Goal: Task Accomplishment & Management: Use online tool/utility

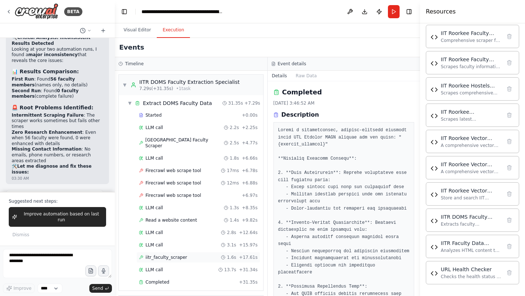
scroll to position [92036, 0]
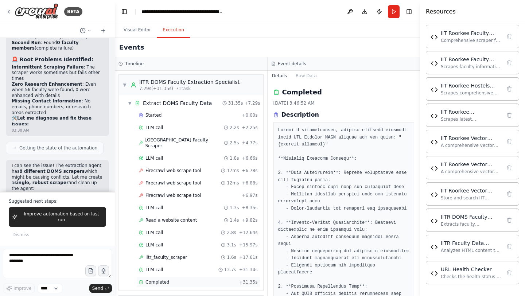
click at [160, 279] on span "Completed" at bounding box center [157, 282] width 24 height 6
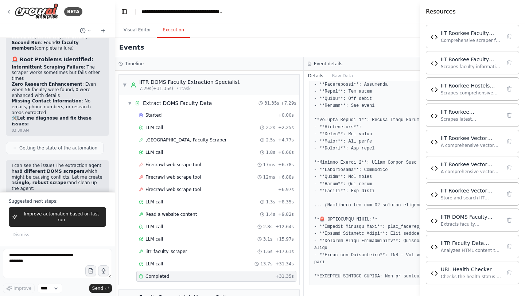
scroll to position [663, 0]
click at [84, 217] on span "Improve automation based on last run" at bounding box center [61, 217] width 83 height 12
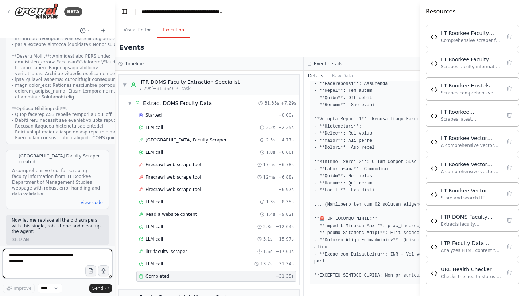
scroll to position [92453, 0]
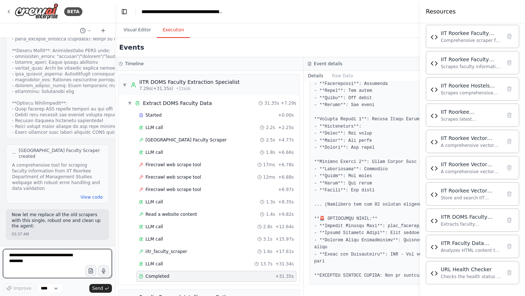
click at [49, 265] on textarea at bounding box center [57, 263] width 109 height 29
click at [43, 258] on textarea at bounding box center [57, 263] width 109 height 29
type textarea "**********"
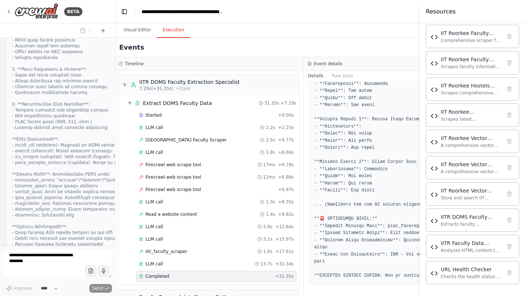
scroll to position [92327, 0]
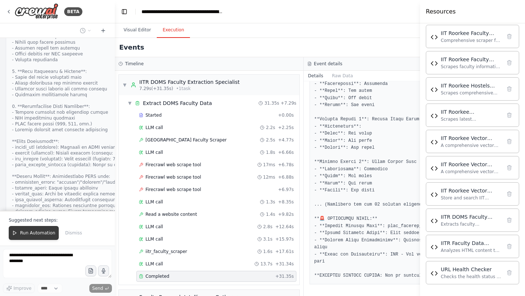
click at [38, 233] on span "Run Automation" at bounding box center [37, 233] width 35 height 6
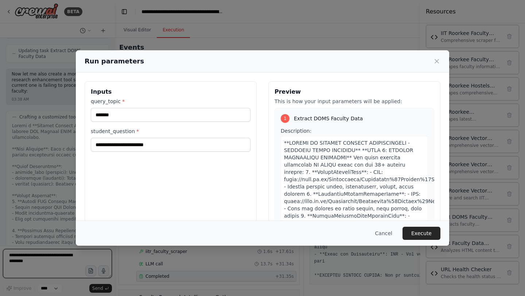
scroll to position [92720, 0]
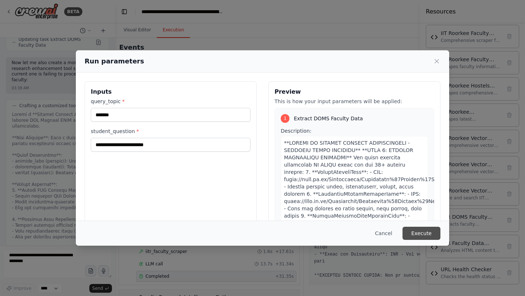
click at [415, 235] on button "Execute" at bounding box center [422, 233] width 38 height 13
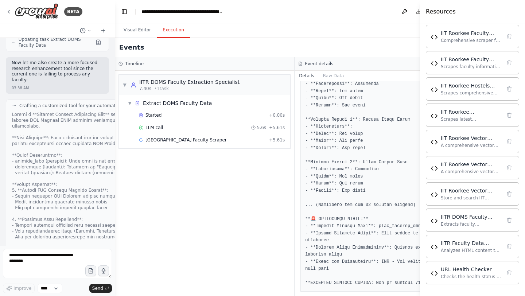
scroll to position [663, 0]
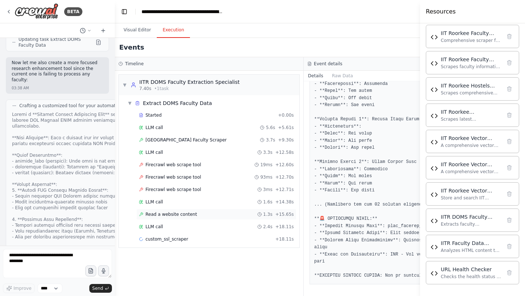
click at [193, 217] on span "Read a website content" at bounding box center [170, 214] width 51 height 6
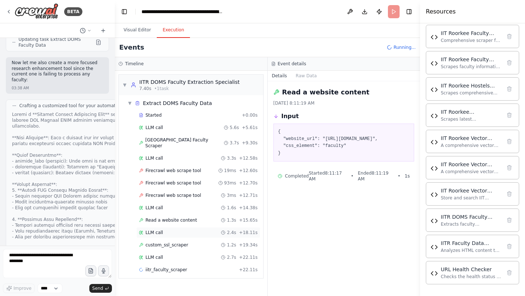
click at [188, 230] on div "LLM call 2.4s + 18.11s" at bounding box center [198, 233] width 119 height 6
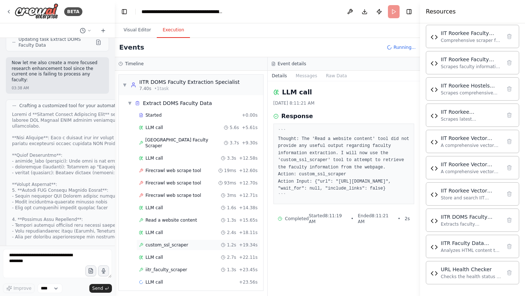
click at [183, 242] on span "custom_ssl_scraper" at bounding box center [166, 245] width 43 height 6
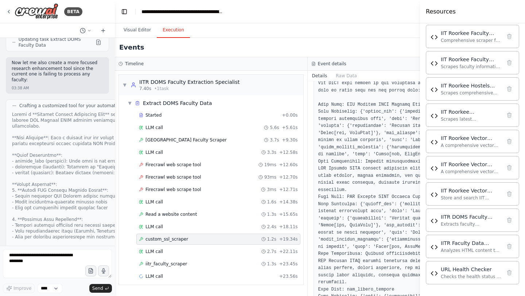
scroll to position [198, 0]
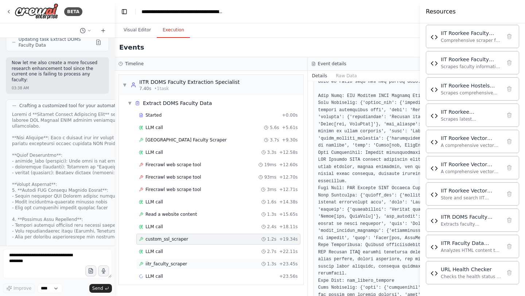
click at [210, 260] on div "iitr_faculty_scraper 1.3s + 23.45s" at bounding box center [218, 264] width 164 height 11
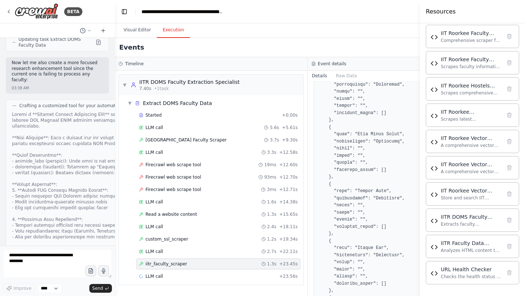
scroll to position [513, 0]
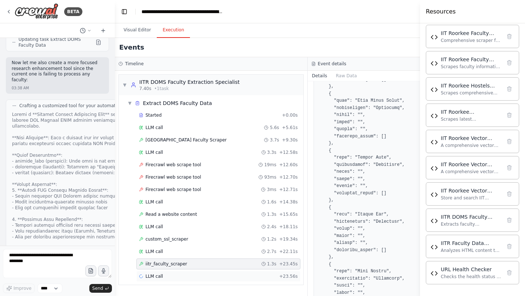
click at [162, 274] on span "LLM call" at bounding box center [154, 276] width 18 height 6
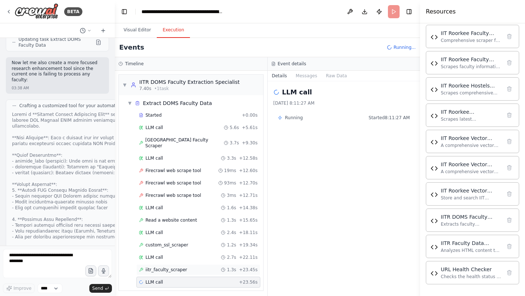
click at [171, 267] on span "iitr_faculty_scraper" at bounding box center [166, 270] width 42 height 6
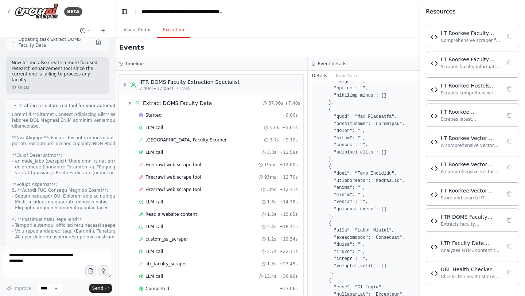
scroll to position [3191, 0]
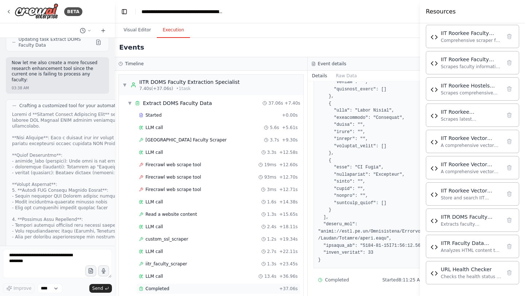
click at [160, 292] on div "Completed + 37.06s" at bounding box center [218, 288] width 164 height 11
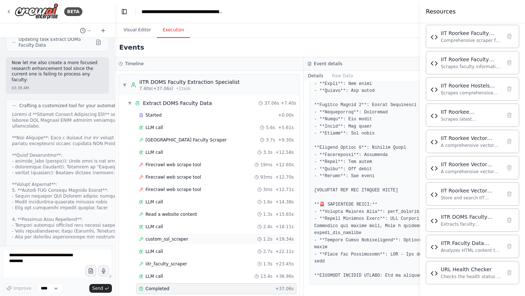
scroll to position [163, 0]
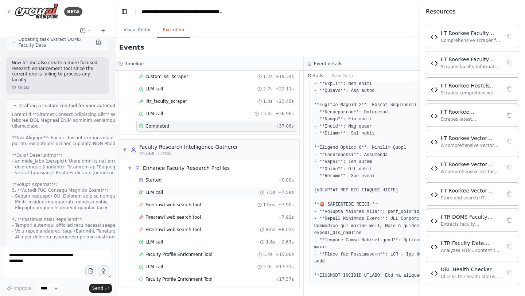
click at [154, 197] on div "LLM call 7.5s + 7.58s" at bounding box center [216, 192] width 160 height 11
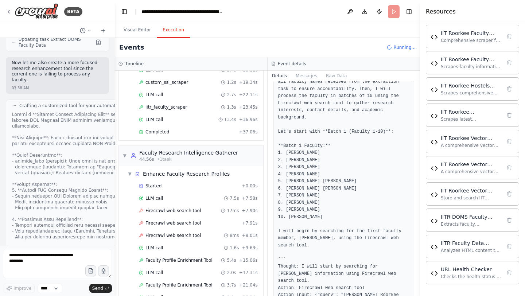
scroll to position [119, 0]
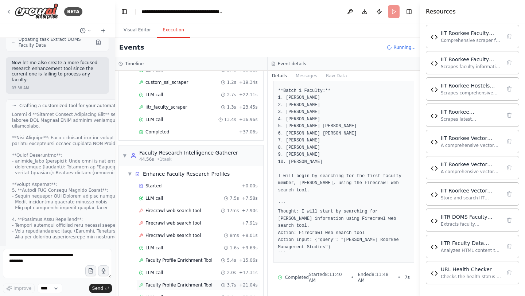
click at [188, 282] on span "Faculty Profile Enrichment Tool" at bounding box center [178, 285] width 67 height 6
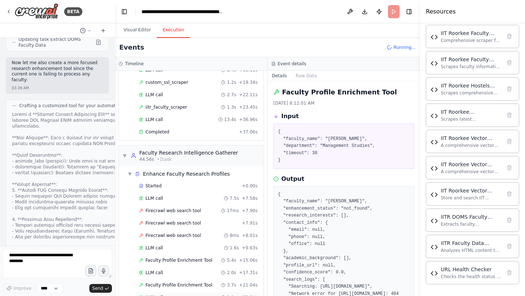
click at [170, 295] on div "LLM call 1.9s + 22.94s" at bounding box center [198, 298] width 119 height 6
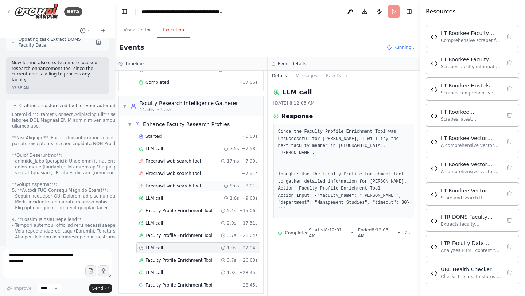
scroll to position [225, 0]
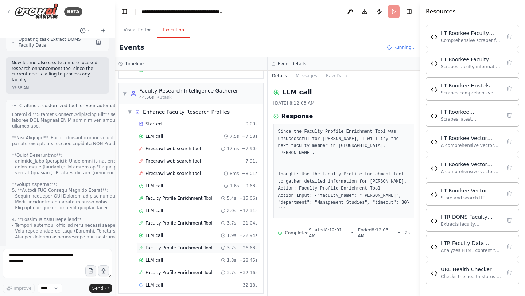
click at [160, 245] on span "Faculty Profile Enrichment Tool" at bounding box center [178, 248] width 67 height 6
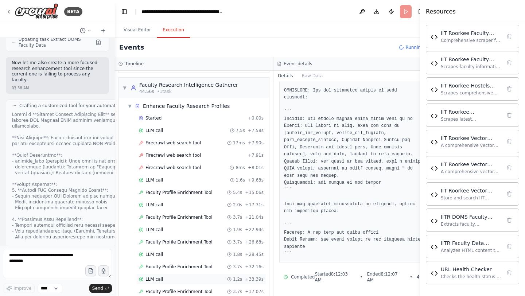
scroll to position [262, 0]
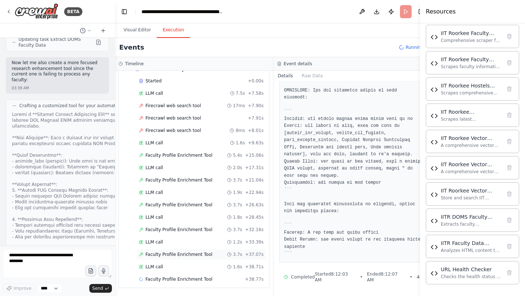
click at [185, 256] on span "Faculty Profile Enrichment Tool" at bounding box center [178, 255] width 67 height 6
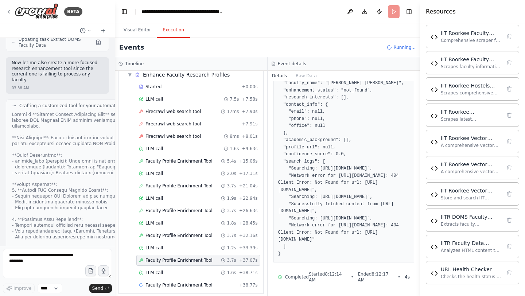
scroll to position [162, 0]
click at [184, 270] on div "LLM call 1.6s + 38.71s" at bounding box center [198, 273] width 119 height 6
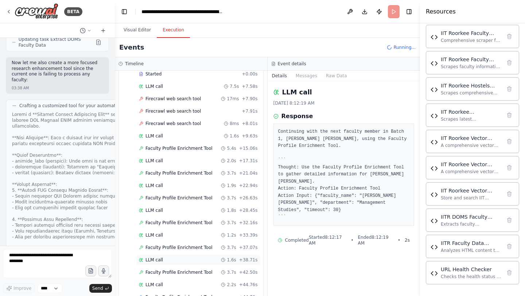
scroll to position [287, 0]
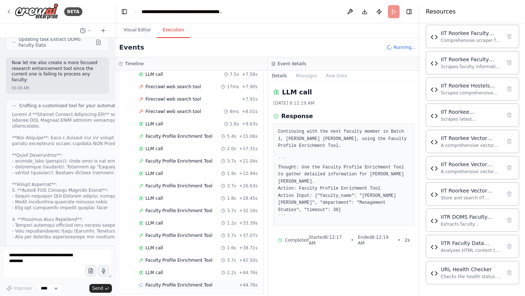
click at [178, 280] on div "Faculty Profile Enrichment Tool + 44.76s" at bounding box center [198, 285] width 124 height 11
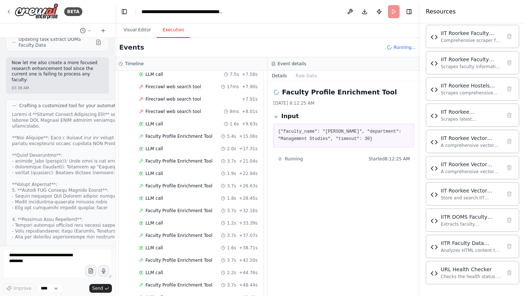
scroll to position [299, 0]
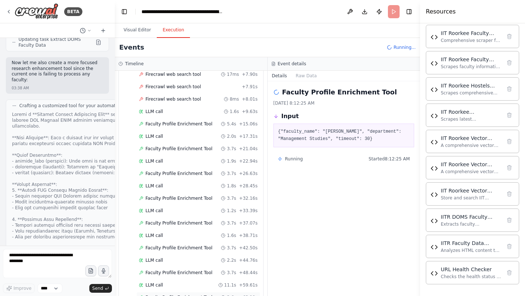
click at [178, 295] on span "Faculty Profile Enrichment Tool" at bounding box center [178, 298] width 67 height 6
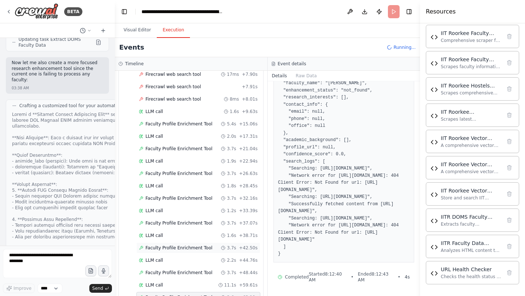
scroll to position [324, 0]
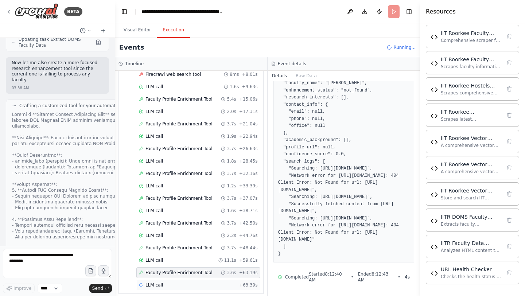
click at [160, 282] on span "LLM call" at bounding box center [154, 285] width 18 height 6
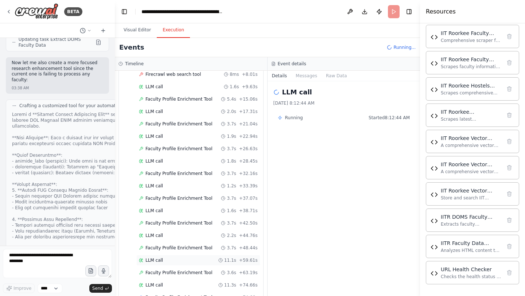
click at [160, 257] on span "LLM call" at bounding box center [154, 260] width 18 height 6
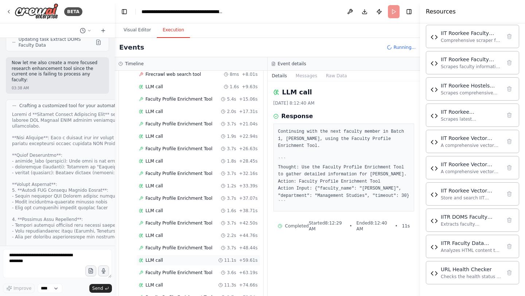
scroll to position [349, 0]
click at [166, 270] on span "Faculty Profile Enrichment Tool" at bounding box center [178, 273] width 67 height 6
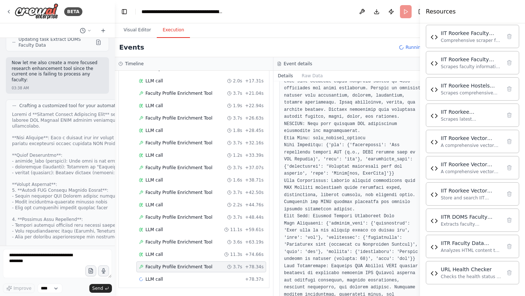
scroll to position [613, 0]
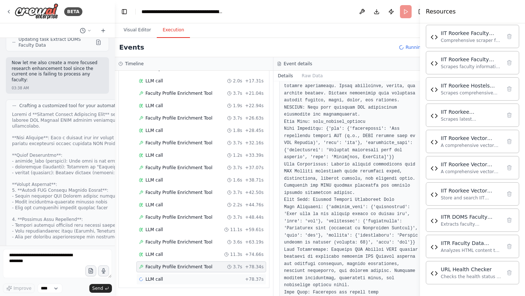
click at [178, 282] on div "LLM call + 78.37s" at bounding box center [201, 279] width 125 height 6
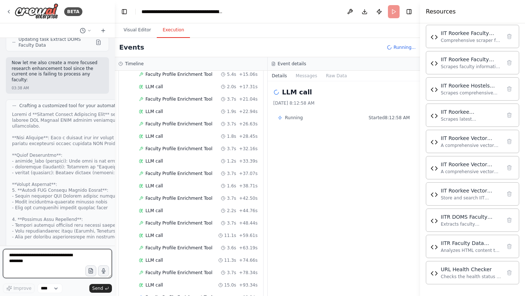
click at [48, 261] on textarea at bounding box center [57, 263] width 109 height 29
type textarea "**********"
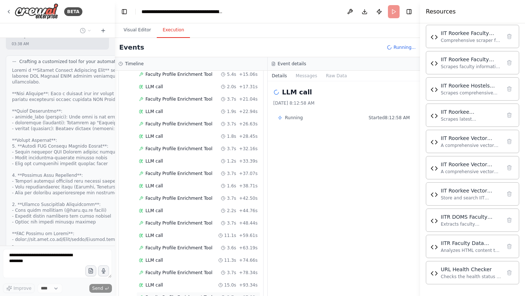
click at [200, 295] on span "Faculty Profile Enrichment Tool" at bounding box center [178, 298] width 67 height 6
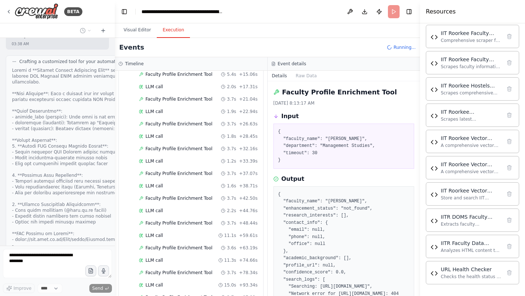
scroll to position [162, 0]
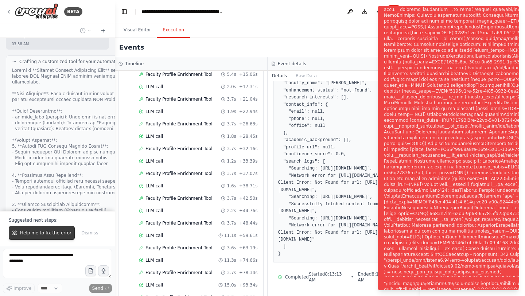
click at [57, 228] on button "Help me to fix the error" at bounding box center [42, 233] width 66 height 14
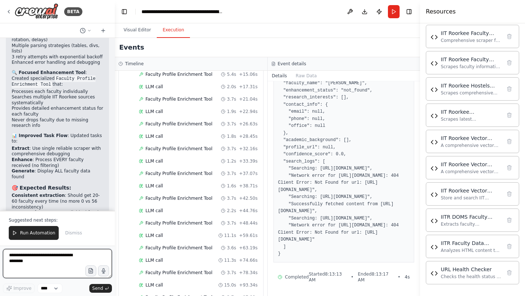
scroll to position [93320, 0]
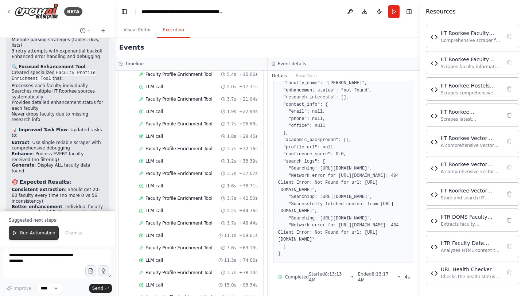
click at [24, 231] on span "Run Automation" at bounding box center [37, 233] width 35 height 6
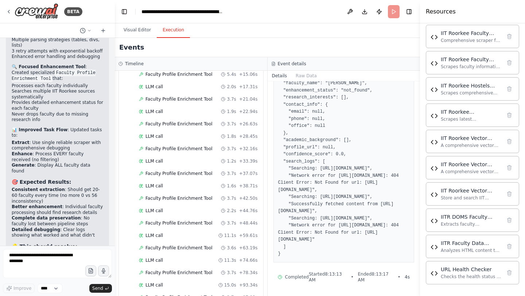
scroll to position [93285, 0]
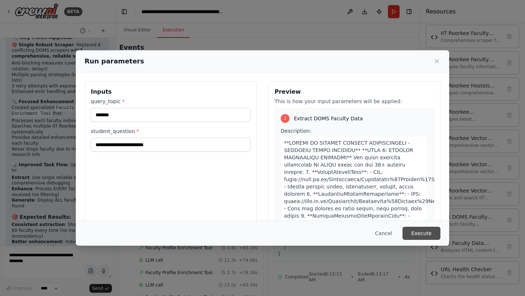
click at [413, 238] on button "Execute" at bounding box center [422, 233] width 38 height 13
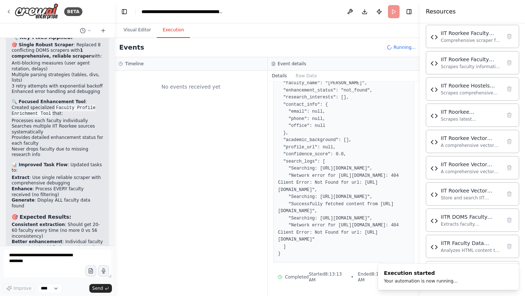
scroll to position [0, 0]
